Goal: Information Seeking & Learning: Learn about a topic

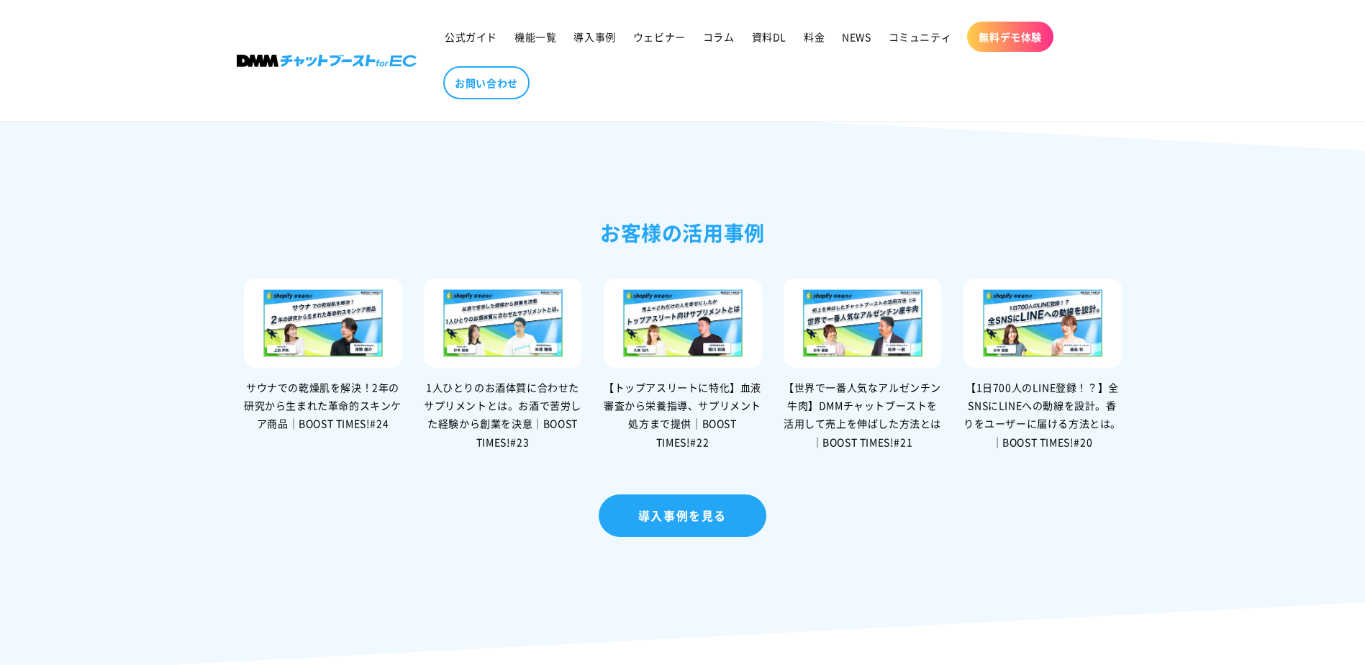
scroll to position [2950, 0]
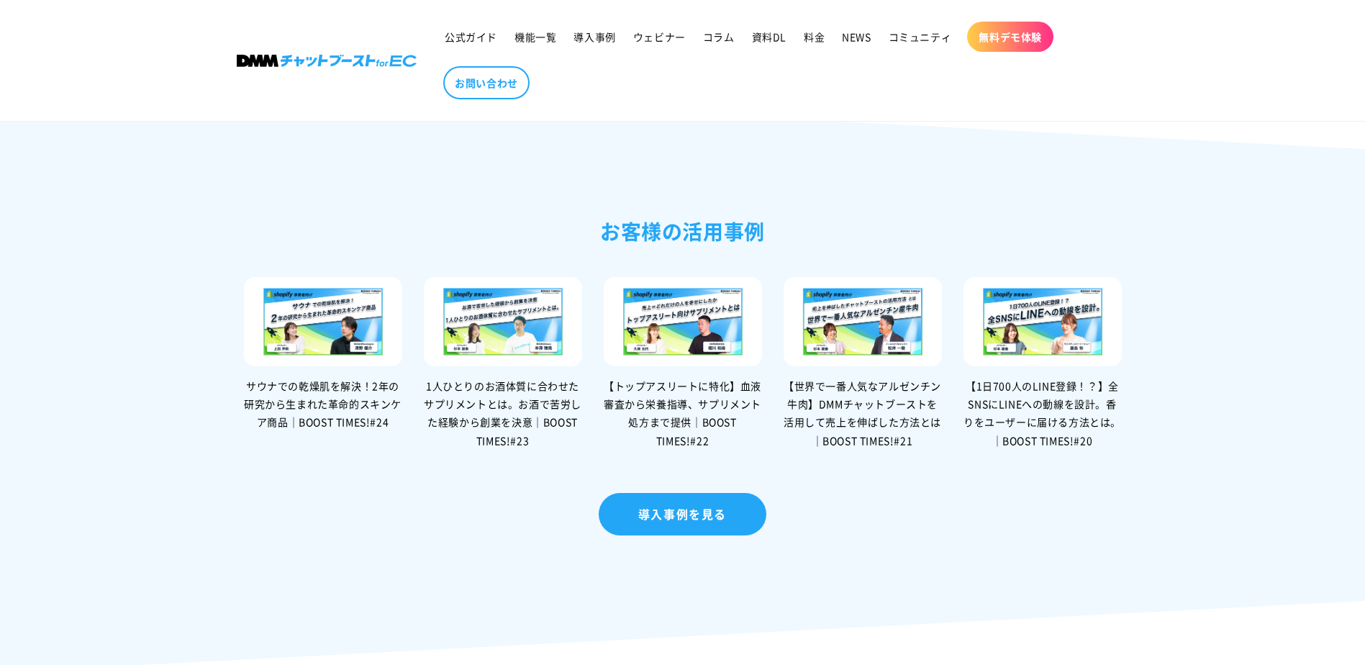
click at [361, 348] on img at bounding box center [323, 321] width 158 height 89
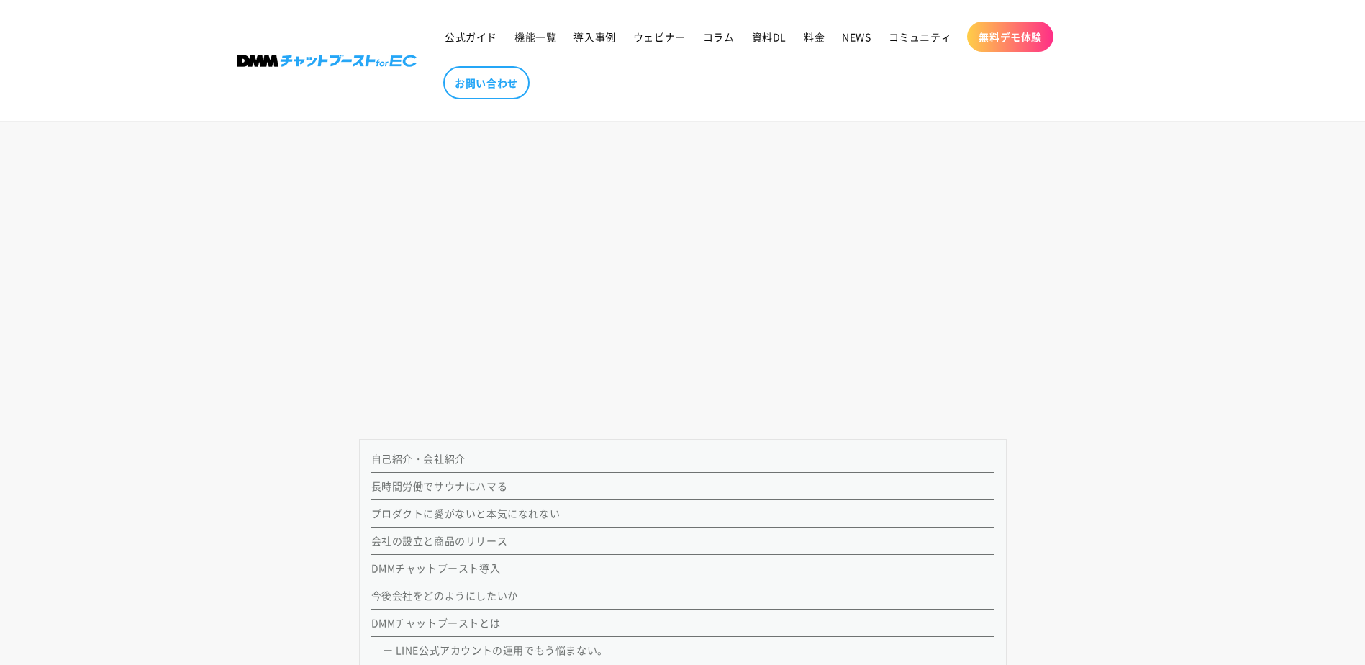
scroll to position [792, 0]
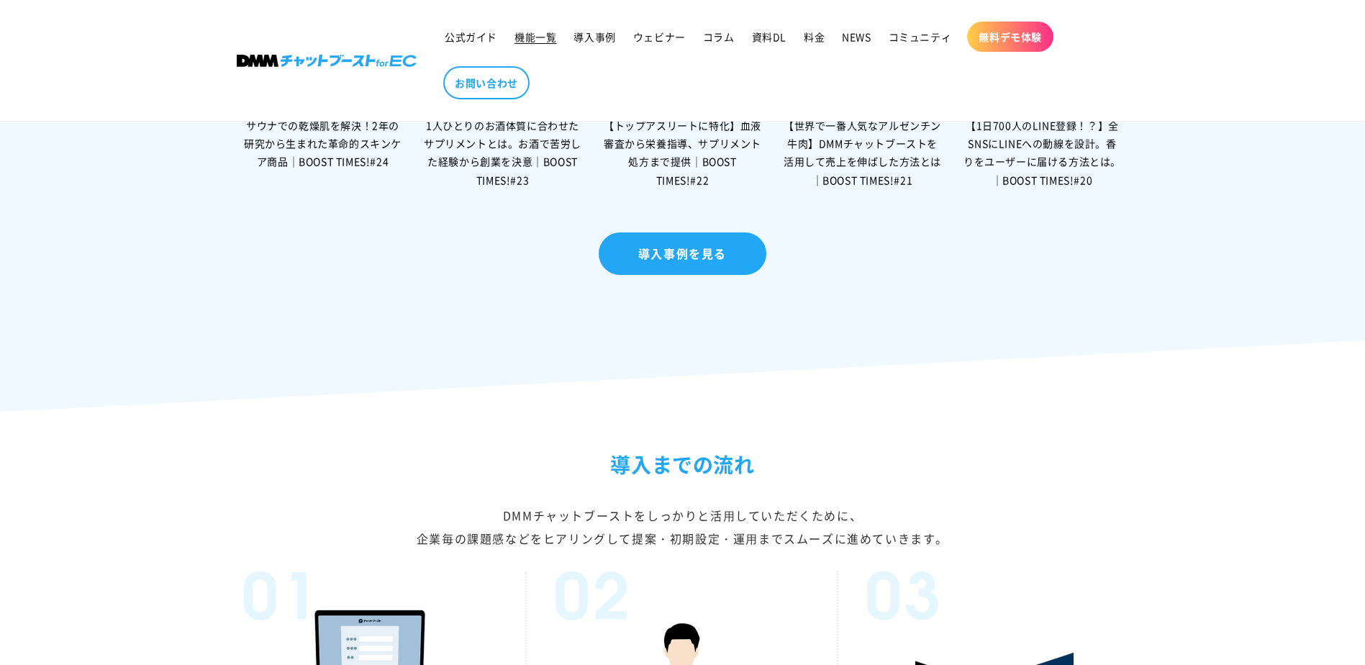
scroll to position [2950, 0]
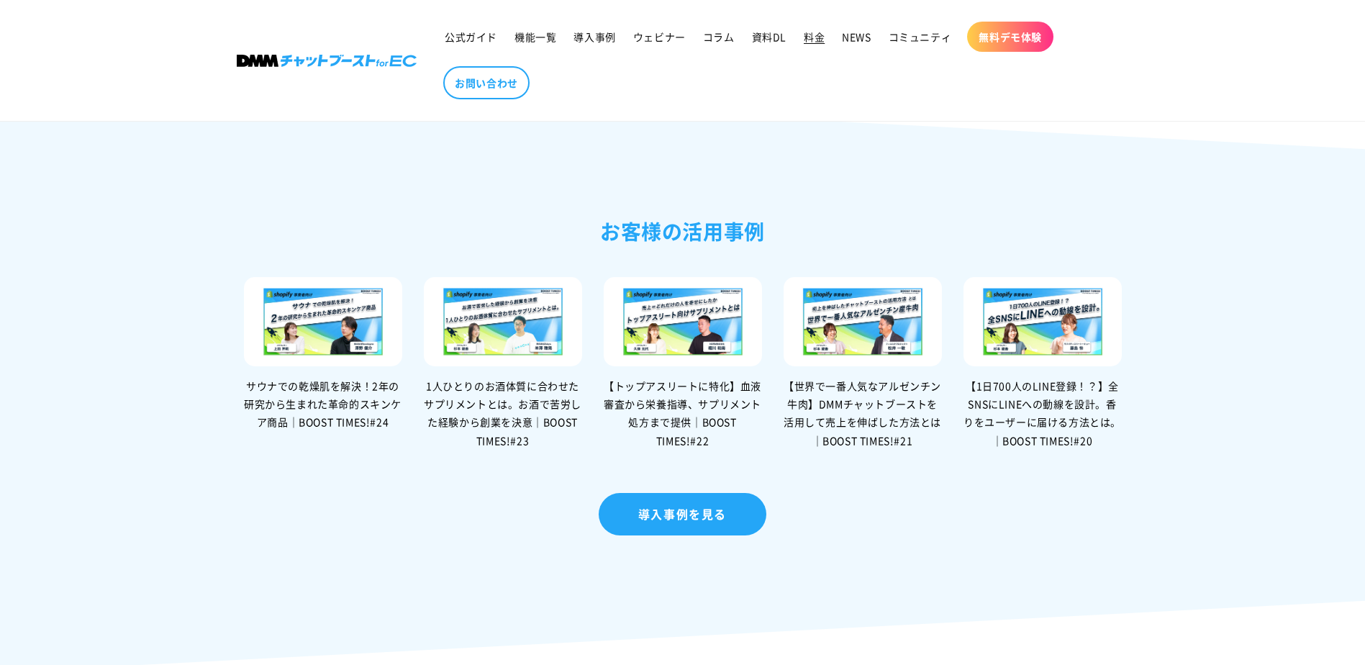
click at [812, 36] on span "料金" at bounding box center [814, 36] width 21 height 13
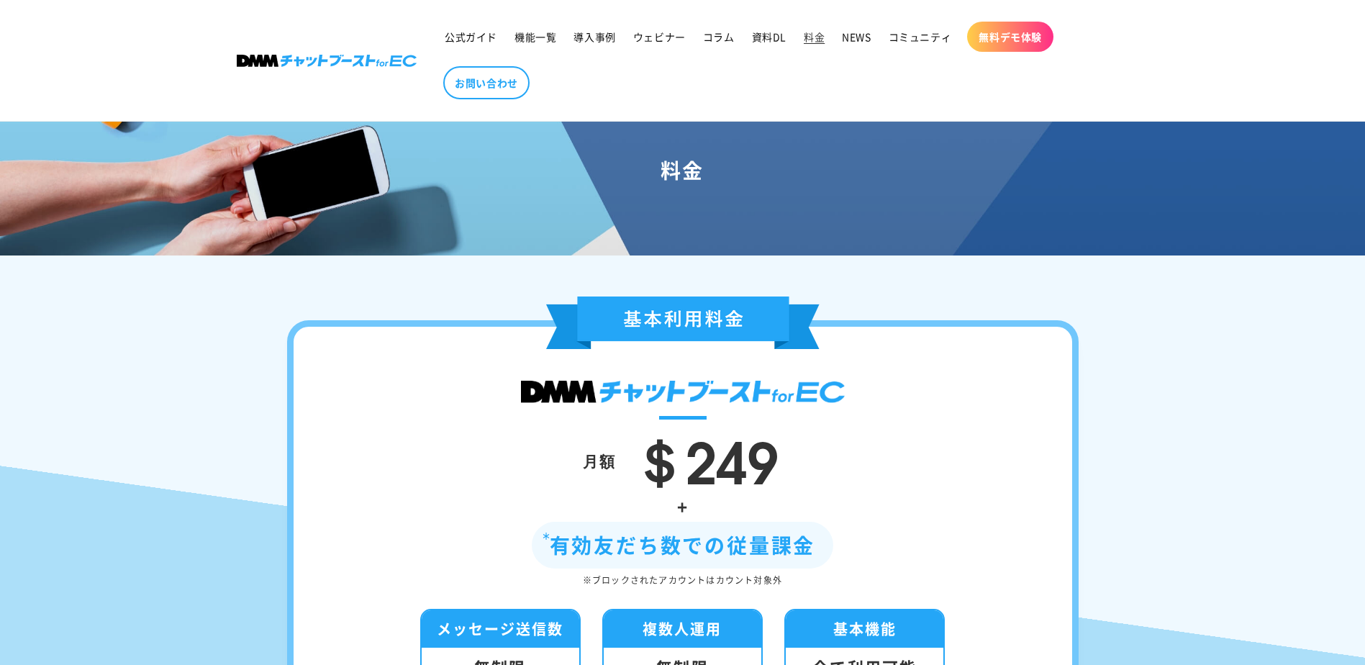
scroll to position [47, 0]
